Goal: Task Accomplishment & Management: Use online tool/utility

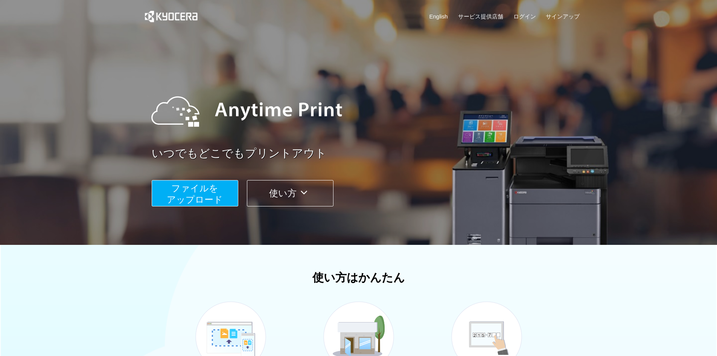
click at [219, 201] on span "ファイルを ​​アップロード" at bounding box center [195, 193] width 56 height 21
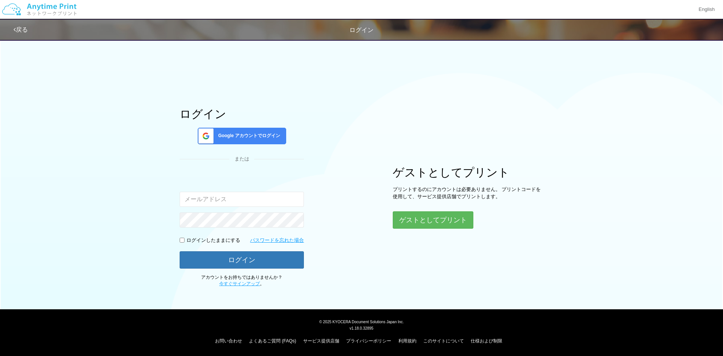
click at [272, 195] on input "email" at bounding box center [242, 199] width 124 height 15
click at [447, 231] on div "ログイン Google アカウントでログイン または 入力されたメールアドレスまたはパスワードが正しくありません。 ログインしたままにする パスワードを忘れた…" at bounding box center [362, 161] width 452 height 252
click at [446, 228] on button "ゲストとしてプリント" at bounding box center [433, 220] width 80 height 17
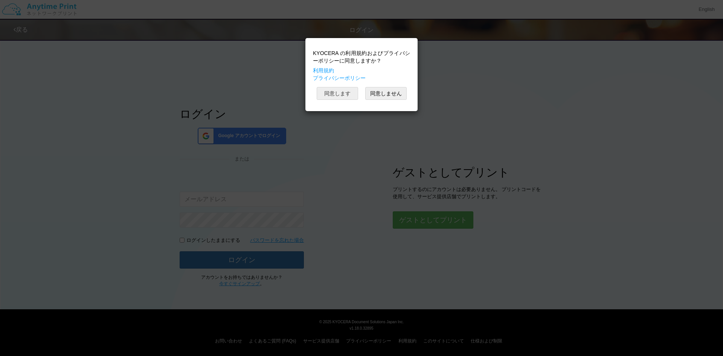
click at [338, 98] on button "同意します" at bounding box center [337, 93] width 41 height 13
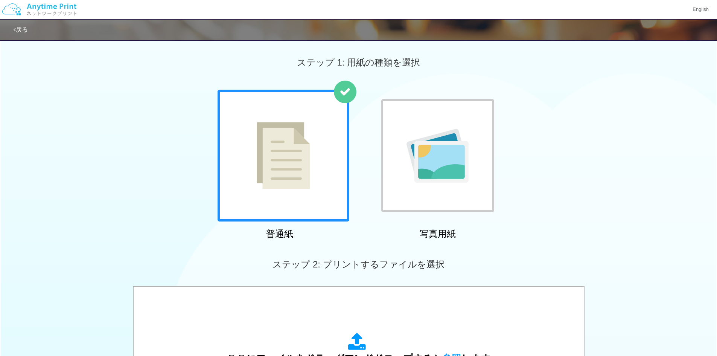
click at [277, 188] on img at bounding box center [283, 155] width 53 height 67
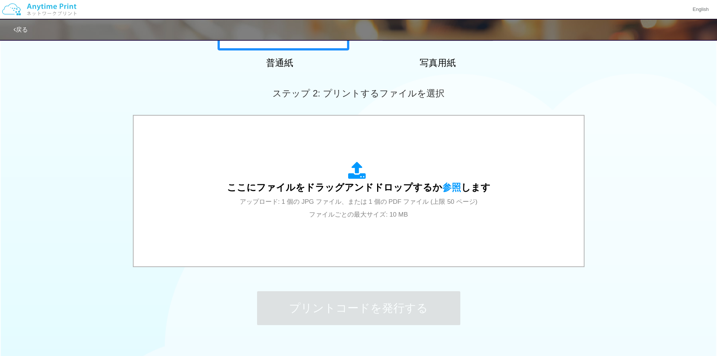
scroll to position [188, 0]
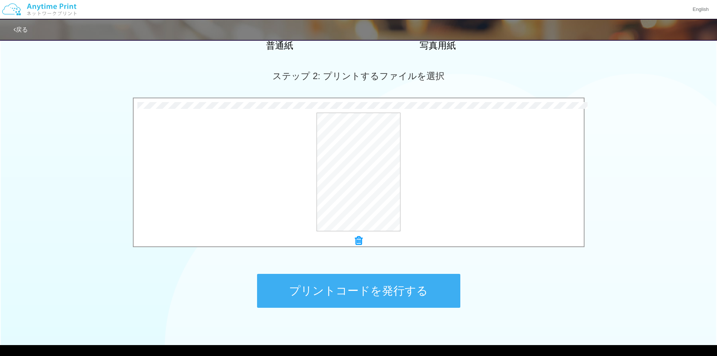
click at [585, 156] on div "3.3 MB 神恵内村事前測定(1)[PERSON_NAME][GEOGRAPHIC_DATA]pdf Check Error × 神恵内村事前測定(1)[P…" at bounding box center [358, 175] width 717 height 154
click at [476, 159] on div "プレビュー" at bounding box center [359, 172] width 450 height 119
click at [552, 273] on div "ステップ 1: 用紙の種類を選択 普通紙 写真用紙 普通紙 写真用紙 previous next slide 1 of 2 comma.current.act…" at bounding box center [358, 88] width 717 height 483
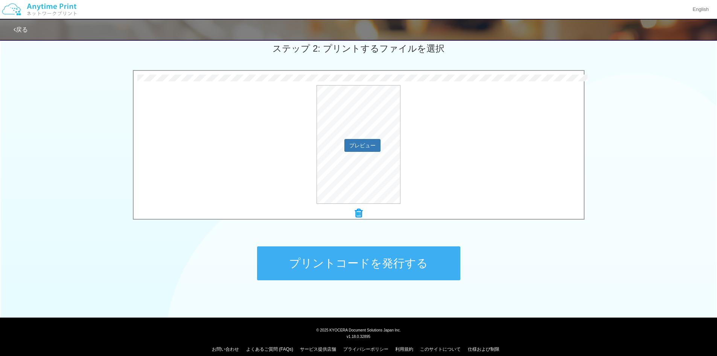
scroll to position [217, 0]
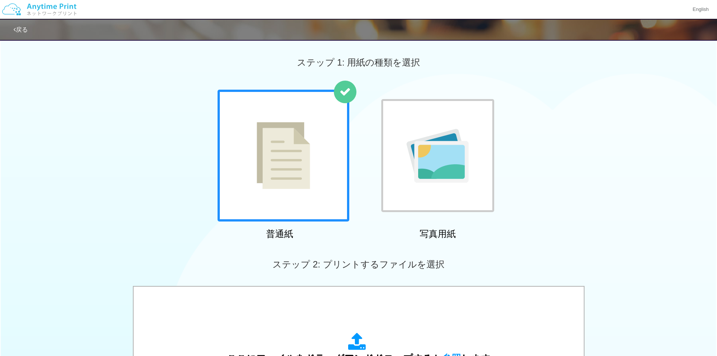
click at [294, 206] on div at bounding box center [284, 156] width 132 height 132
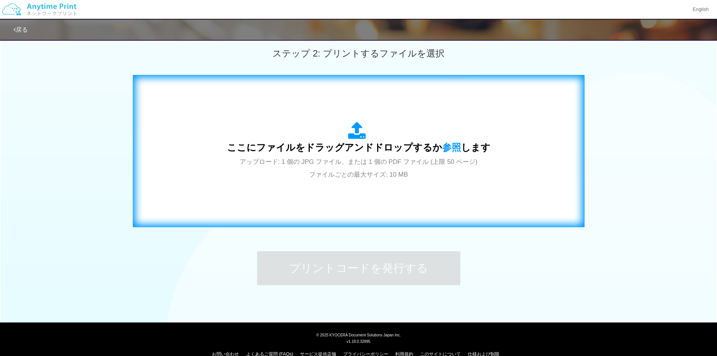
scroll to position [217, 0]
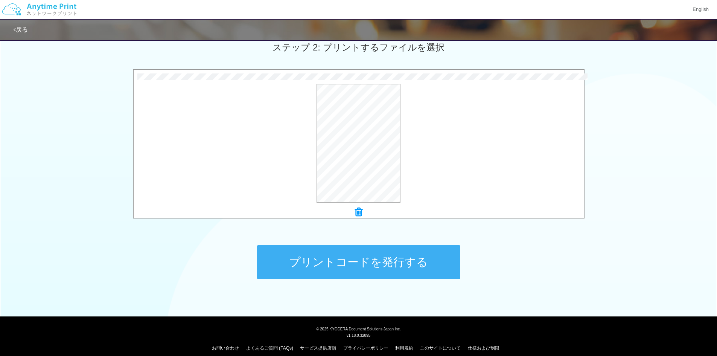
click at [351, 259] on button "プリントコードを発行する" at bounding box center [358, 262] width 203 height 34
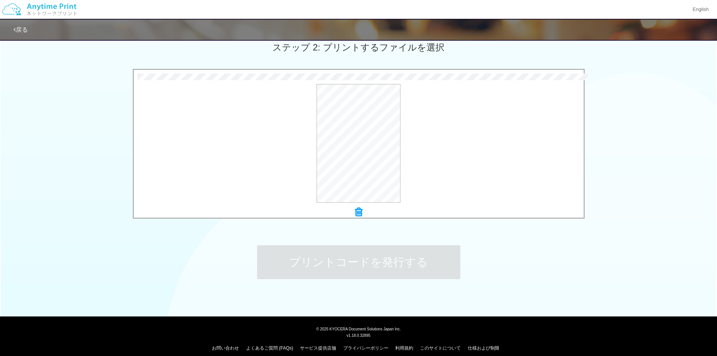
scroll to position [0, 0]
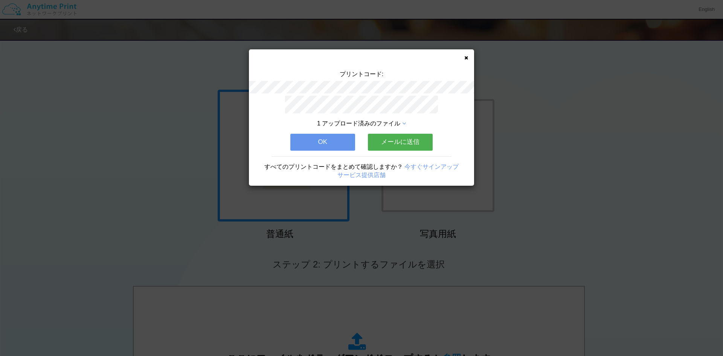
click at [331, 134] on button "OK" at bounding box center [322, 142] width 65 height 17
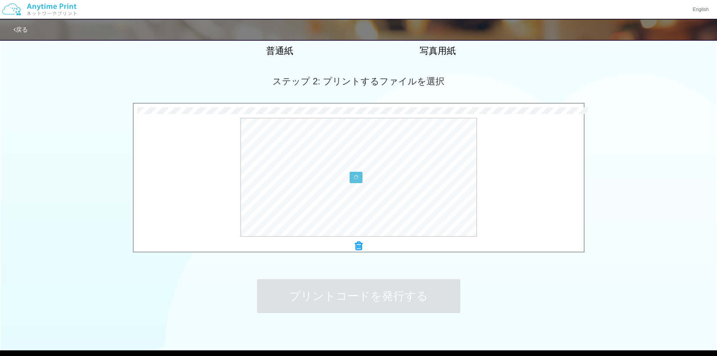
scroll to position [188, 0]
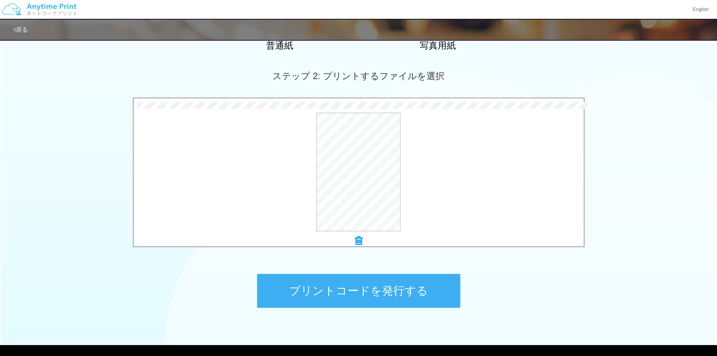
click at [407, 289] on button "プリントコードを発行する" at bounding box center [358, 291] width 203 height 34
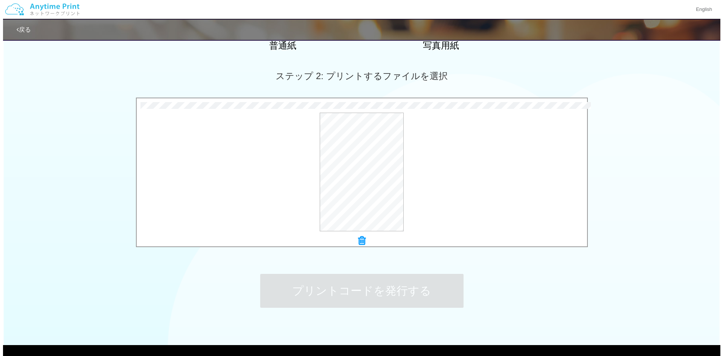
scroll to position [0, 0]
